Goal: Contribute content: Contribute content

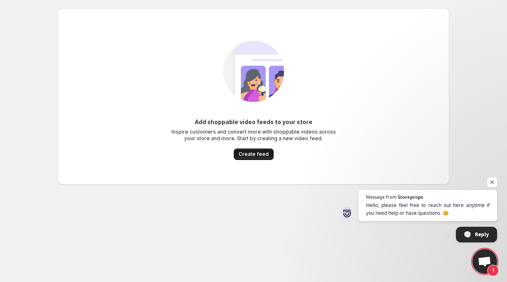
click at [249, 153] on span "Create feed" at bounding box center [254, 154] width 30 height 7
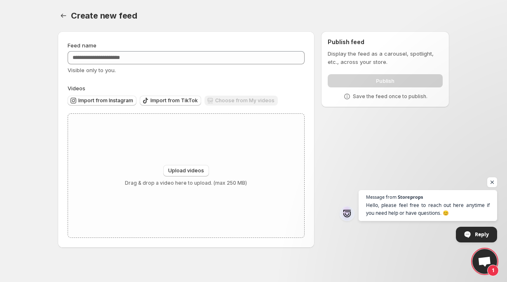
click at [94, 68] on span "Visible only to you." at bounding box center [92, 70] width 48 height 7
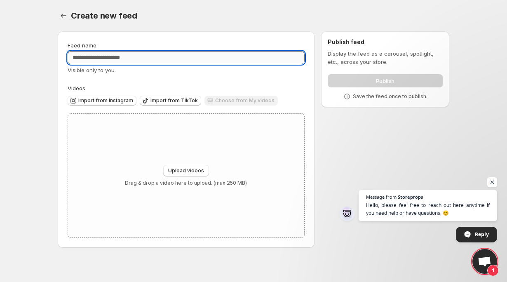
click at [94, 63] on input "Feed name" at bounding box center [186, 57] width 237 height 13
type input "*"
type input "***"
click at [156, 70] on div "Visible only to you." at bounding box center [186, 70] width 237 height 8
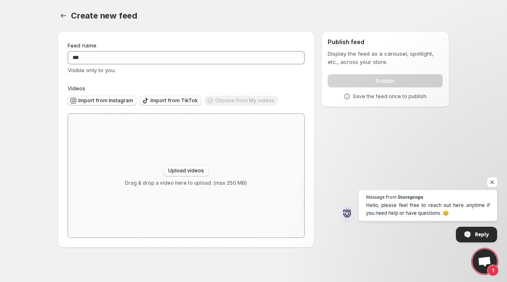
click at [175, 166] on button "Upload videos" at bounding box center [186, 171] width 46 height 12
type input "**********"
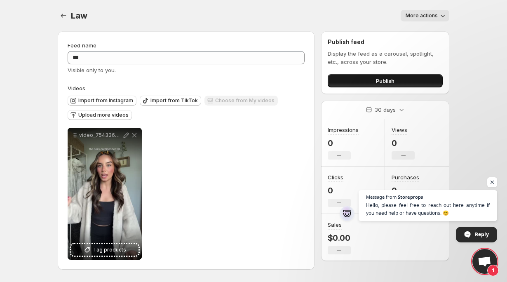
click at [361, 78] on button "Publish" at bounding box center [385, 80] width 115 height 13
click at [383, 88] on div "Impressions represent how many times a feed, containing multiple videos, is sho…" at bounding box center [343, 106] width 117 height 40
click at [384, 79] on span "Publish" at bounding box center [385, 81] width 19 height 8
click at [225, 159] on div "**********" at bounding box center [186, 194] width 237 height 132
click at [84, 114] on span "Upload more videos" at bounding box center [103, 115] width 50 height 7
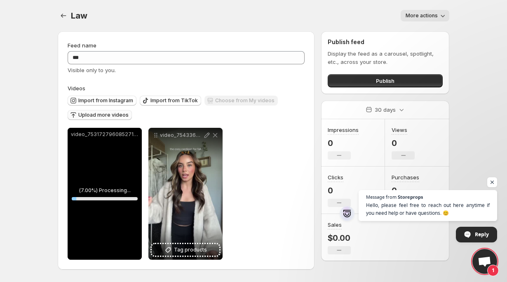
click at [109, 116] on span "Upload more videos" at bounding box center [103, 115] width 50 height 7
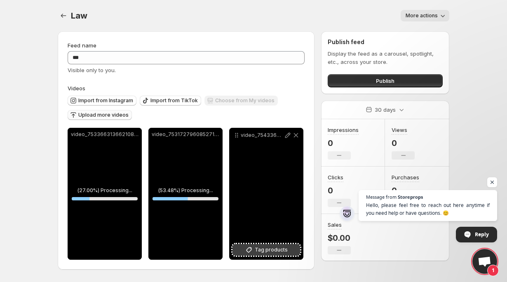
click at [263, 254] on span "Tag products" at bounding box center [271, 250] width 33 height 8
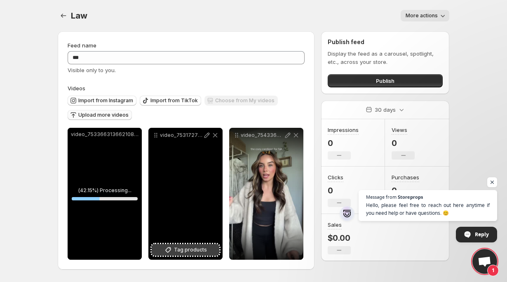
click at [192, 249] on span "Tag products" at bounding box center [190, 250] width 33 height 8
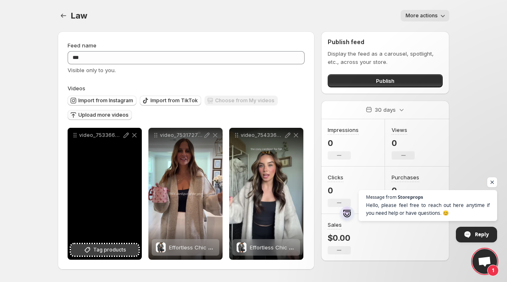
click at [102, 250] on span "Tag products" at bounding box center [109, 250] width 33 height 8
